Goal: Task Accomplishment & Management: Use online tool/utility

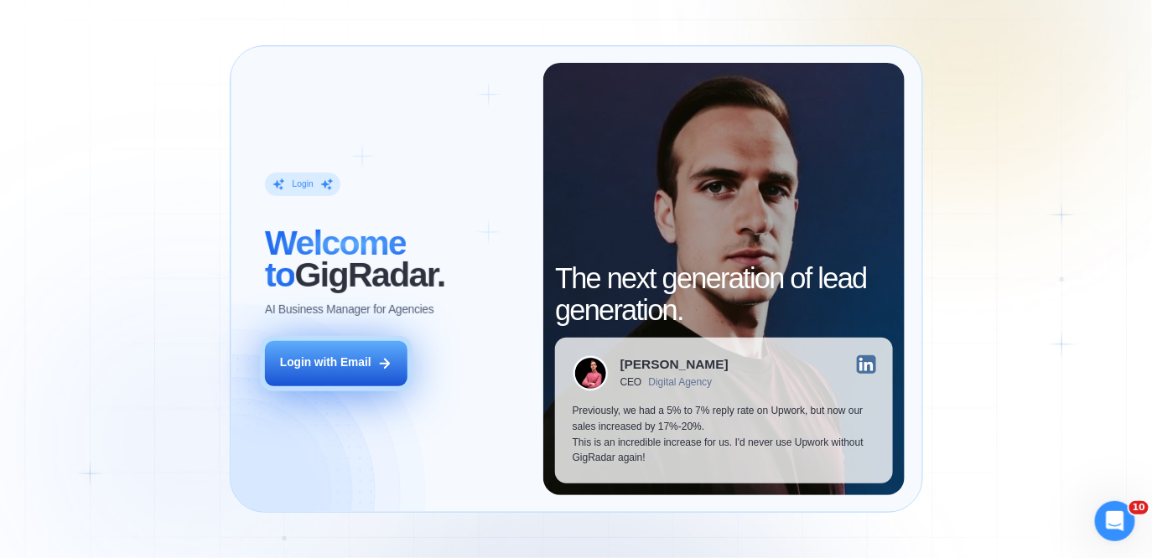
click at [307, 354] on button "Login with Email" at bounding box center [336, 363] width 143 height 44
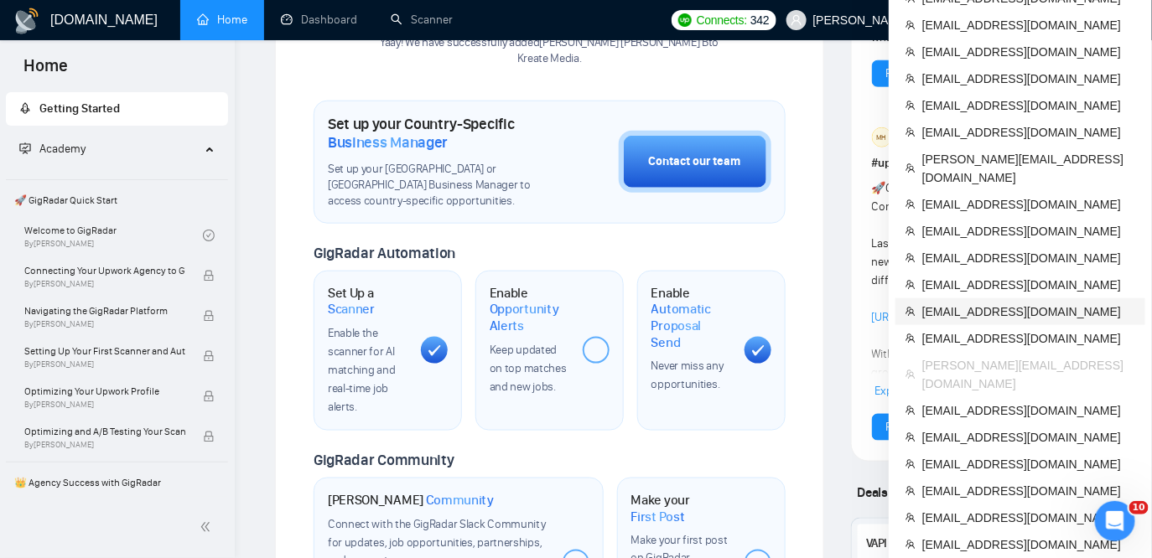
scroll to position [499, 0]
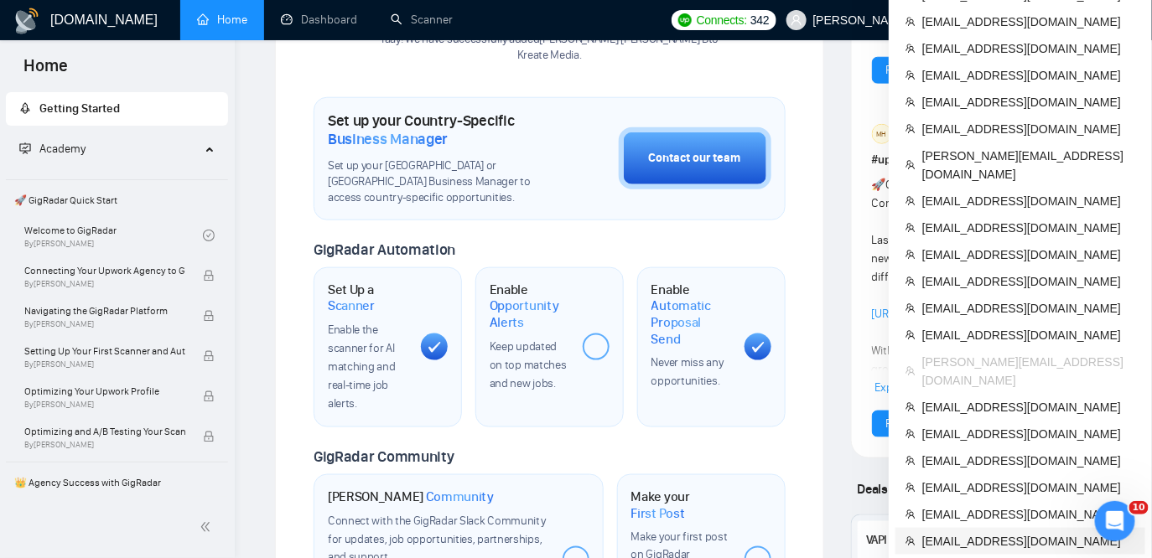
click at [944, 532] on span "[EMAIL_ADDRESS][DOMAIN_NAME]" at bounding box center [1028, 541] width 213 height 18
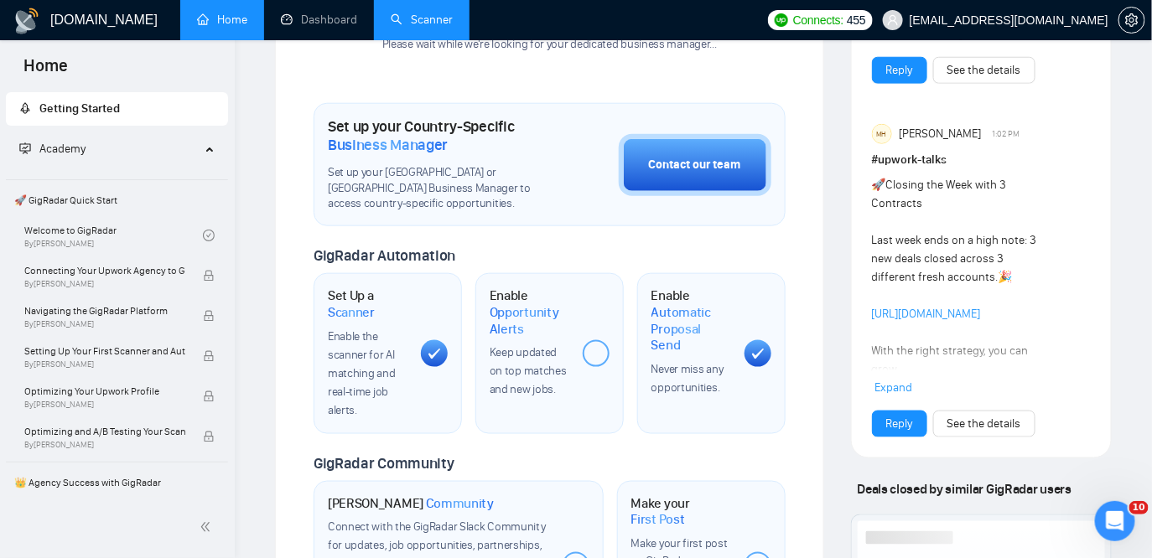
click at [444, 20] on link "Scanner" at bounding box center [422, 20] width 62 height 14
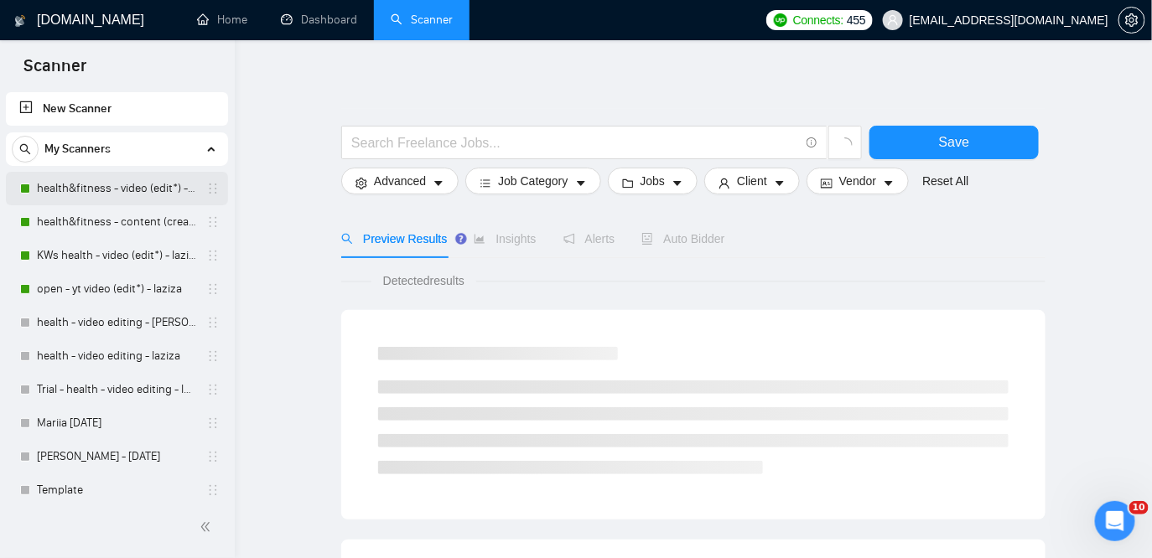
click at [101, 192] on link "health&fitness - video (edit*) - laziza" at bounding box center [116, 189] width 159 height 34
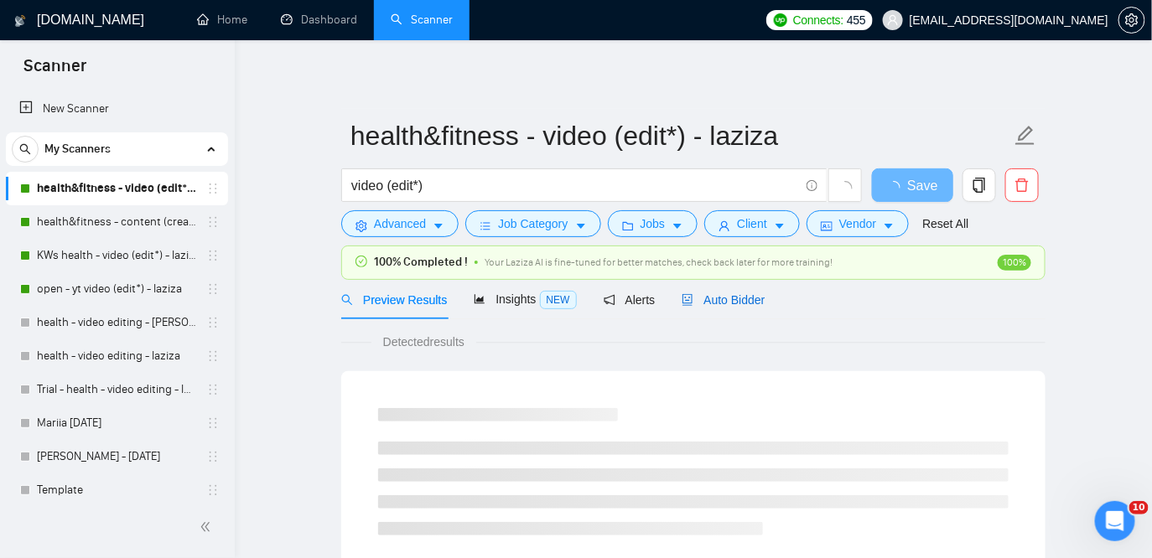
click at [718, 291] on div "Auto Bidder" at bounding box center [723, 300] width 83 height 18
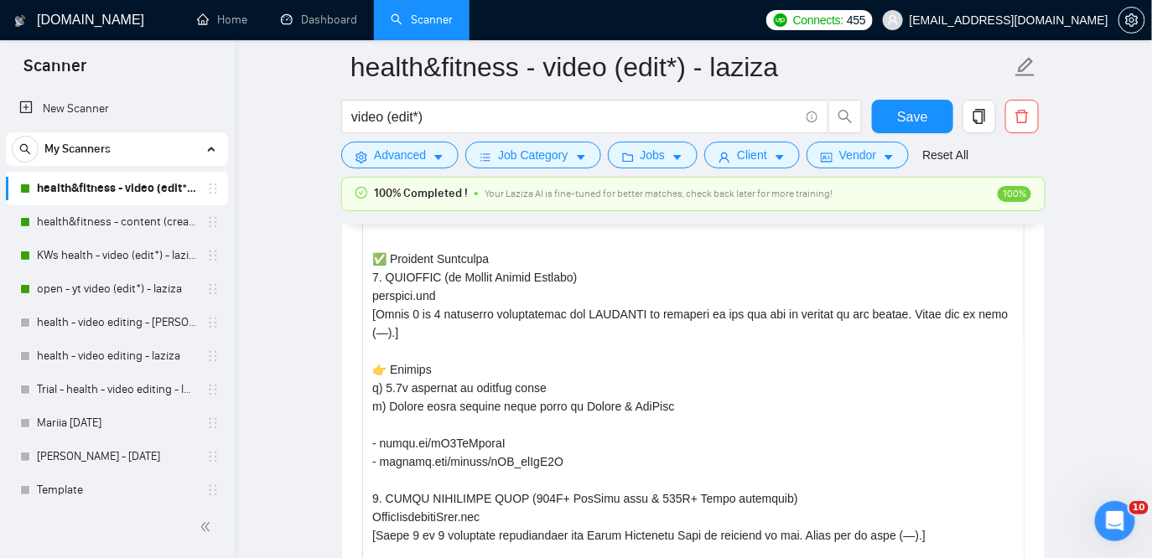
scroll to position [283, 0]
click at [110, 226] on link "health&fitness - content (creat*) - laziza" at bounding box center [116, 222] width 159 height 34
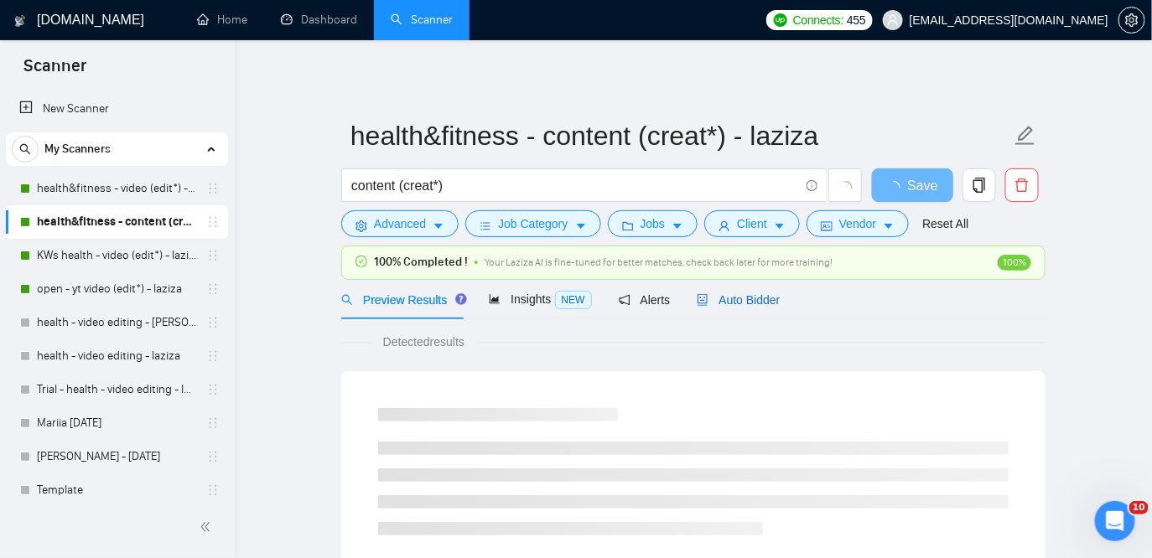
click at [755, 307] on div "Auto Bidder" at bounding box center [738, 300] width 83 height 18
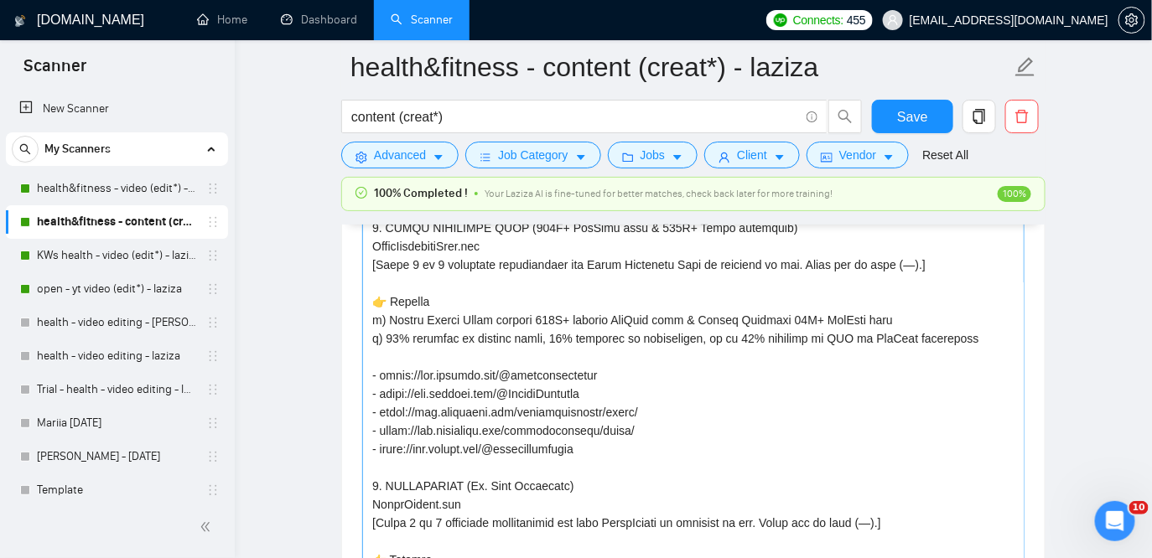
scroll to position [564, 0]
click at [82, 257] on link "KWs health - video (edit*) - laziza" at bounding box center [116, 256] width 159 height 34
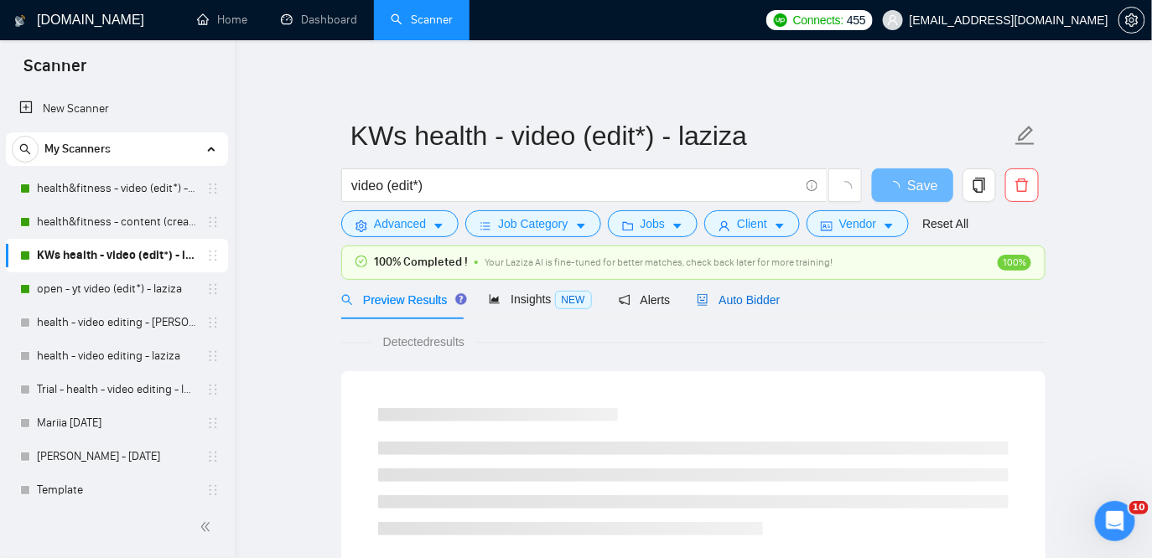
click at [746, 304] on span "Auto Bidder" at bounding box center [738, 299] width 83 height 13
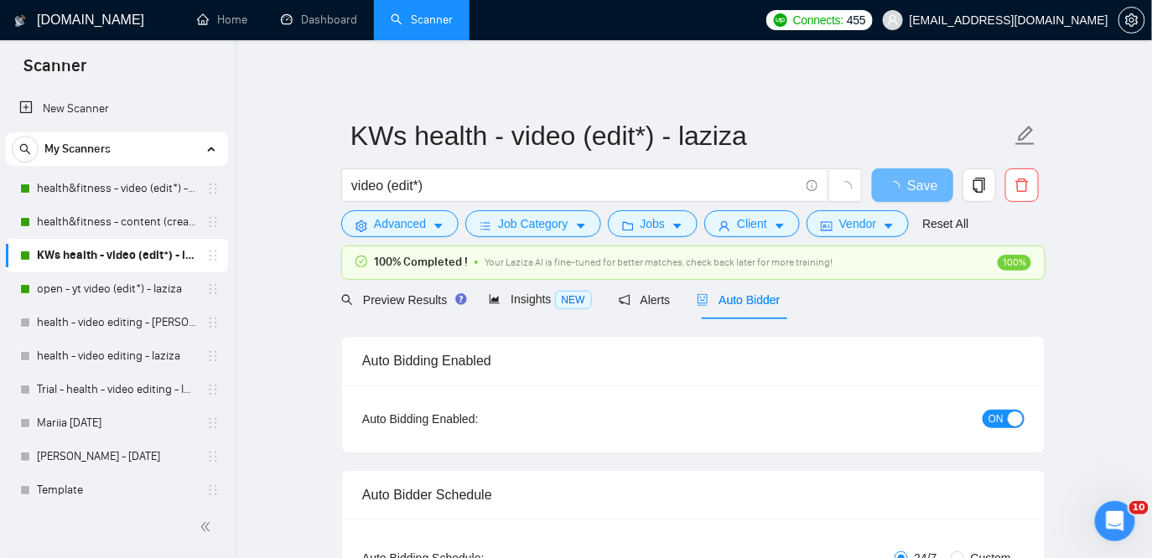
checkbox input "true"
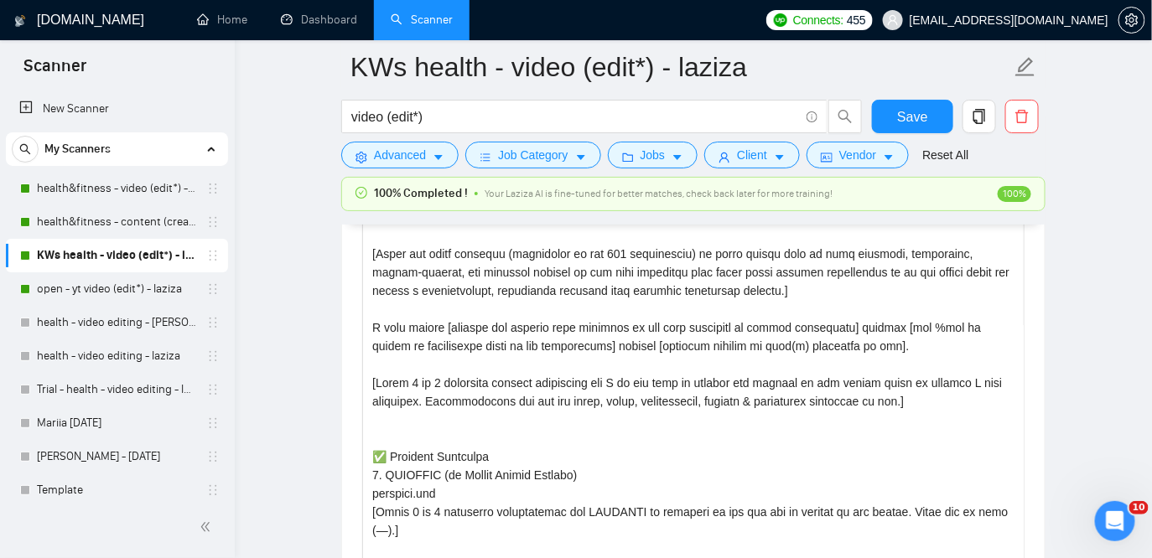
scroll to position [94, 0]
click at [70, 360] on link "health - video editing - laziza" at bounding box center [116, 357] width 159 height 34
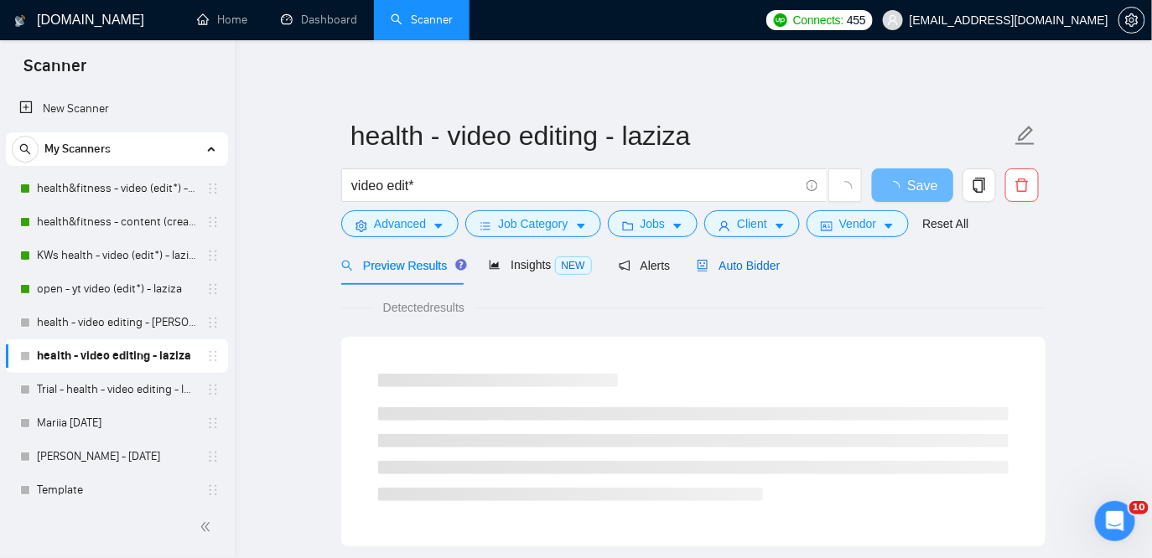
click at [755, 269] on span "Auto Bidder" at bounding box center [738, 265] width 83 height 13
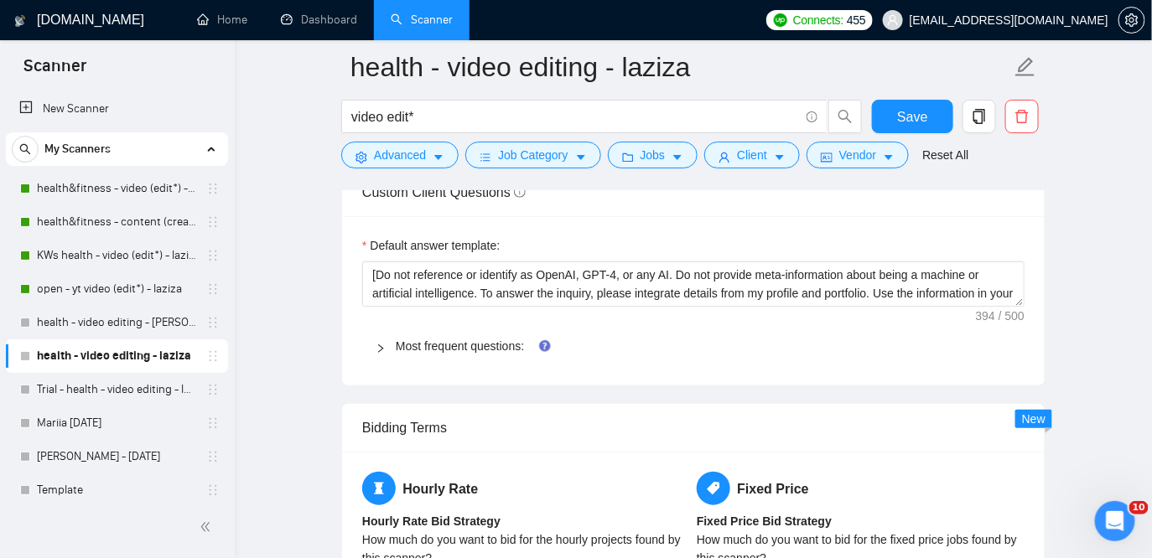
scroll to position [2362, 0]
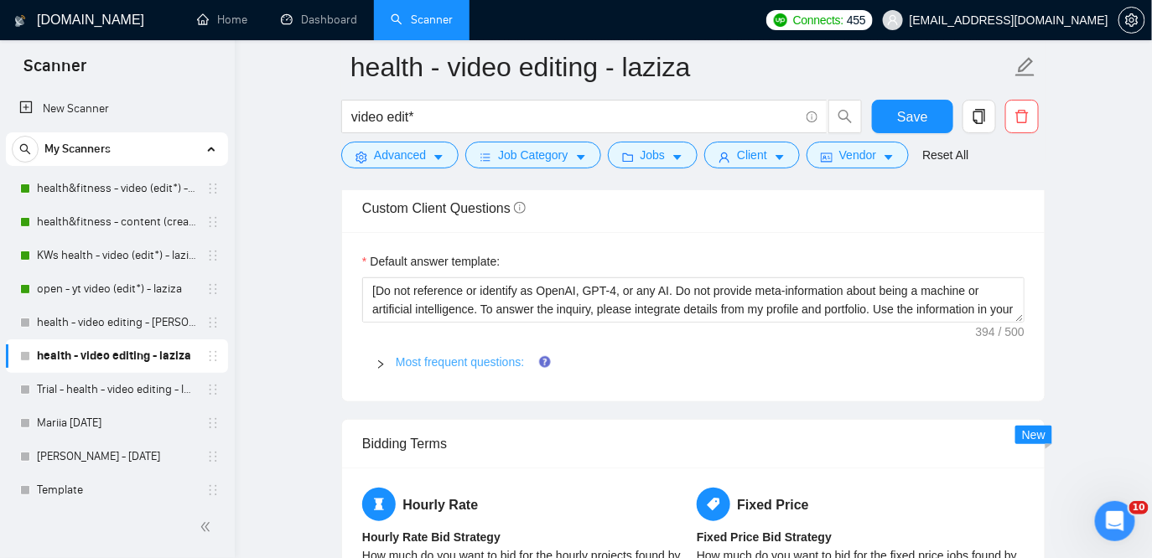
click at [446, 361] on link "Most frequent questions:" at bounding box center [460, 361] width 128 height 13
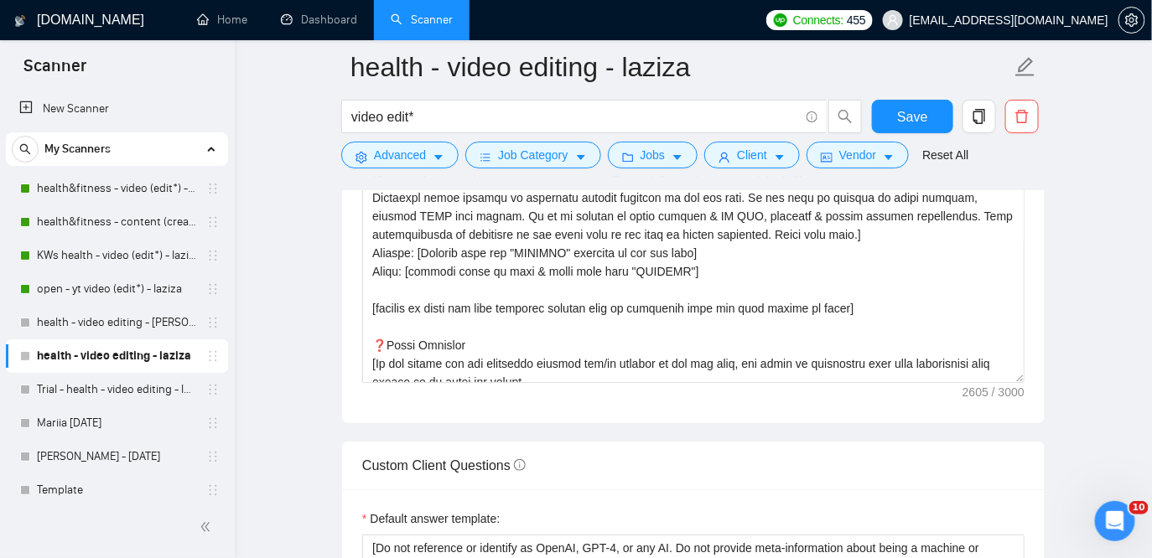
scroll to position [186, 0]
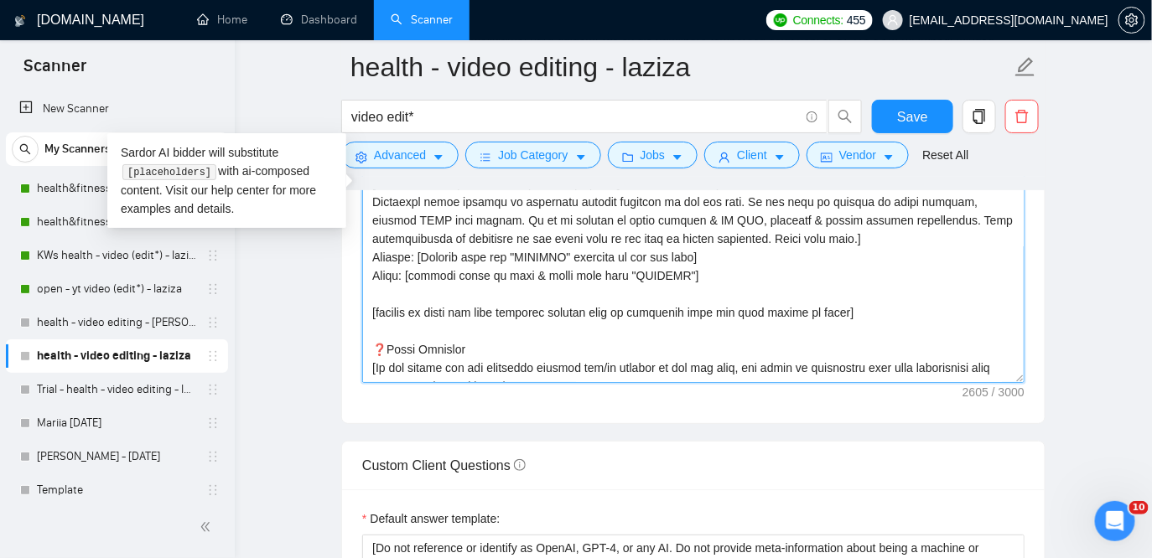
drag, startPoint x: 633, startPoint y: 276, endPoint x: 681, endPoint y: 278, distance: 47.9
click at [681, 278] on textarea "Cover letter template:" at bounding box center [693, 194] width 662 height 377
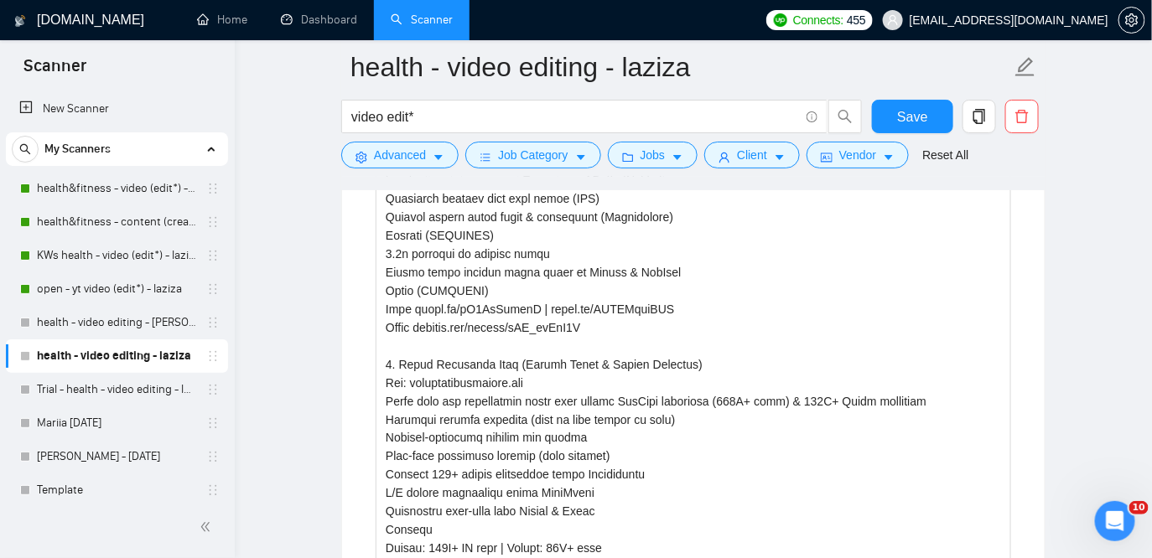
scroll to position [2576, 0]
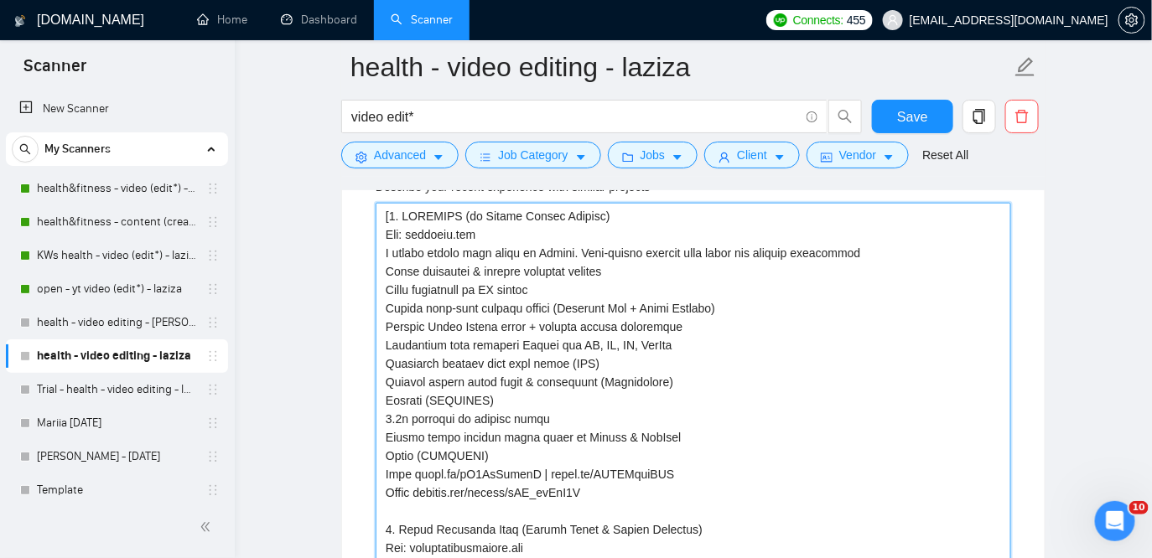
type projects "[8. LOREMIPS (do Sitame Consec Adipisc) Eli: seddoeiu.tem I utlabo etdolo magn …"
paste projects "PRJPOOL"
type projects "LOREMIP [5. DOLORSIT (am Consec Adipis Elitsed) Doe: temporin.utl E dolore magn…"
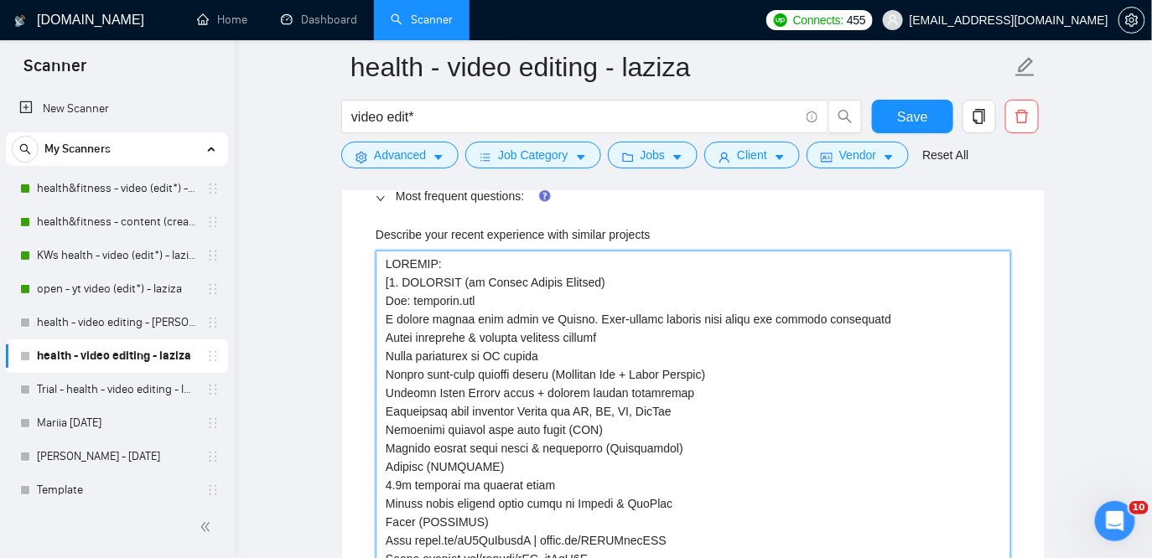
scroll to position [2525, 0]
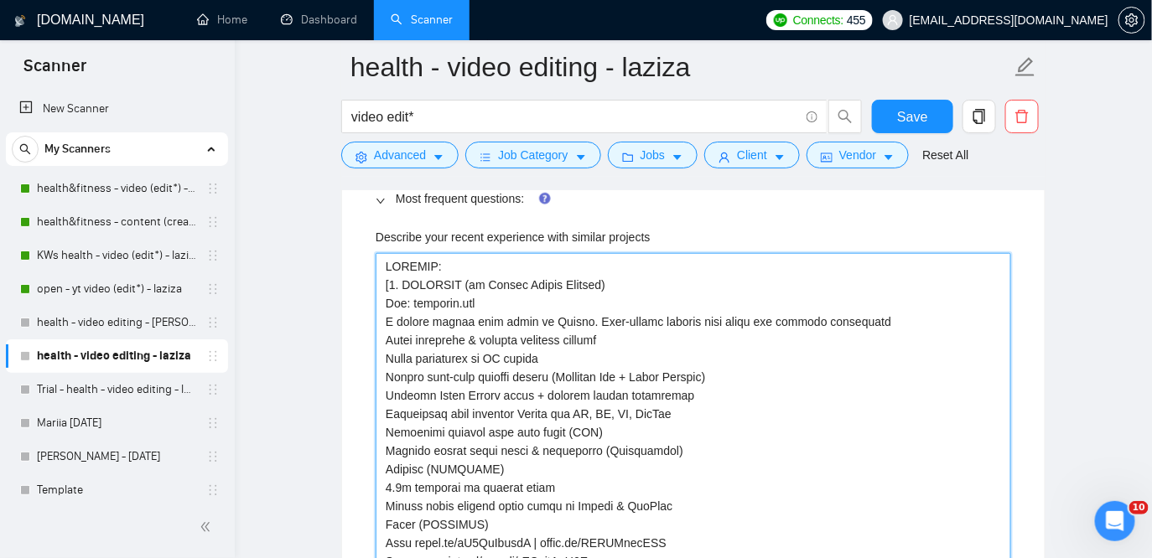
type projects "LOREMIP: [2. DOLORSIT (am Consec Adipis Elitsed) Doe: temporin.utl E dolore mag…"
